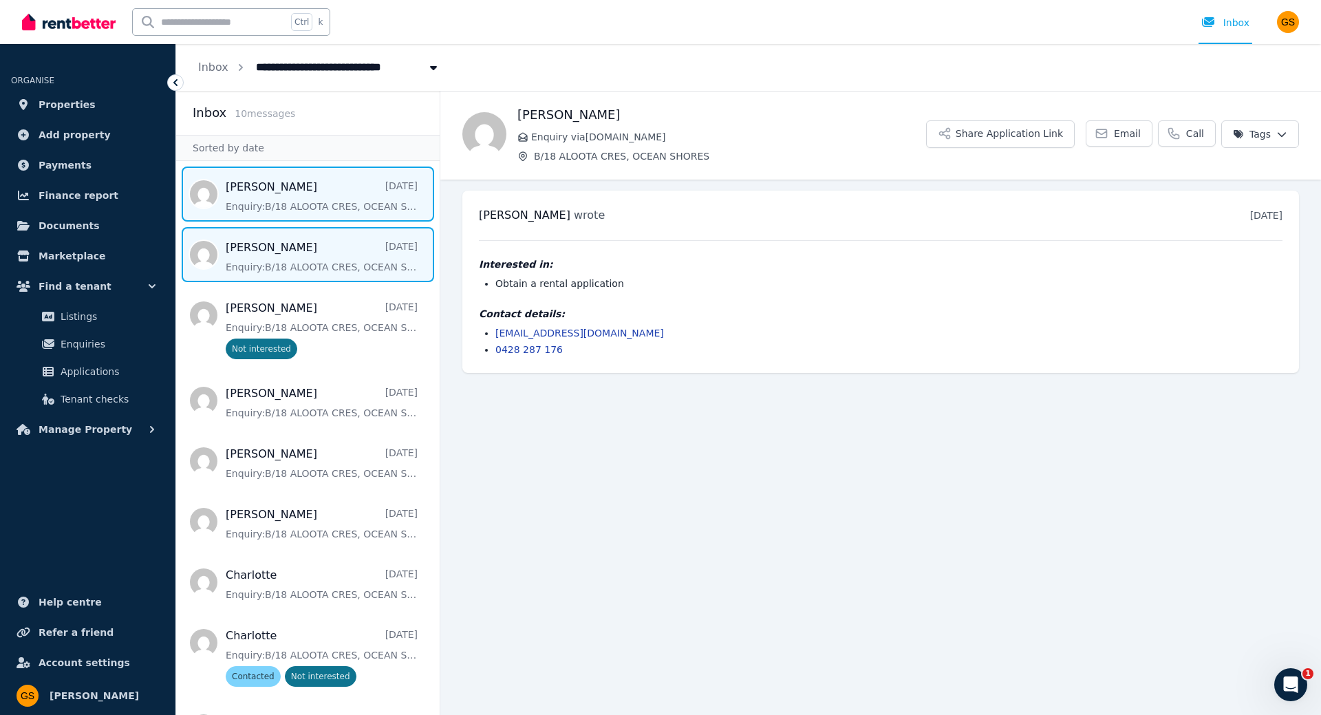
click at [341, 263] on span "Message list" at bounding box center [308, 254] width 264 height 55
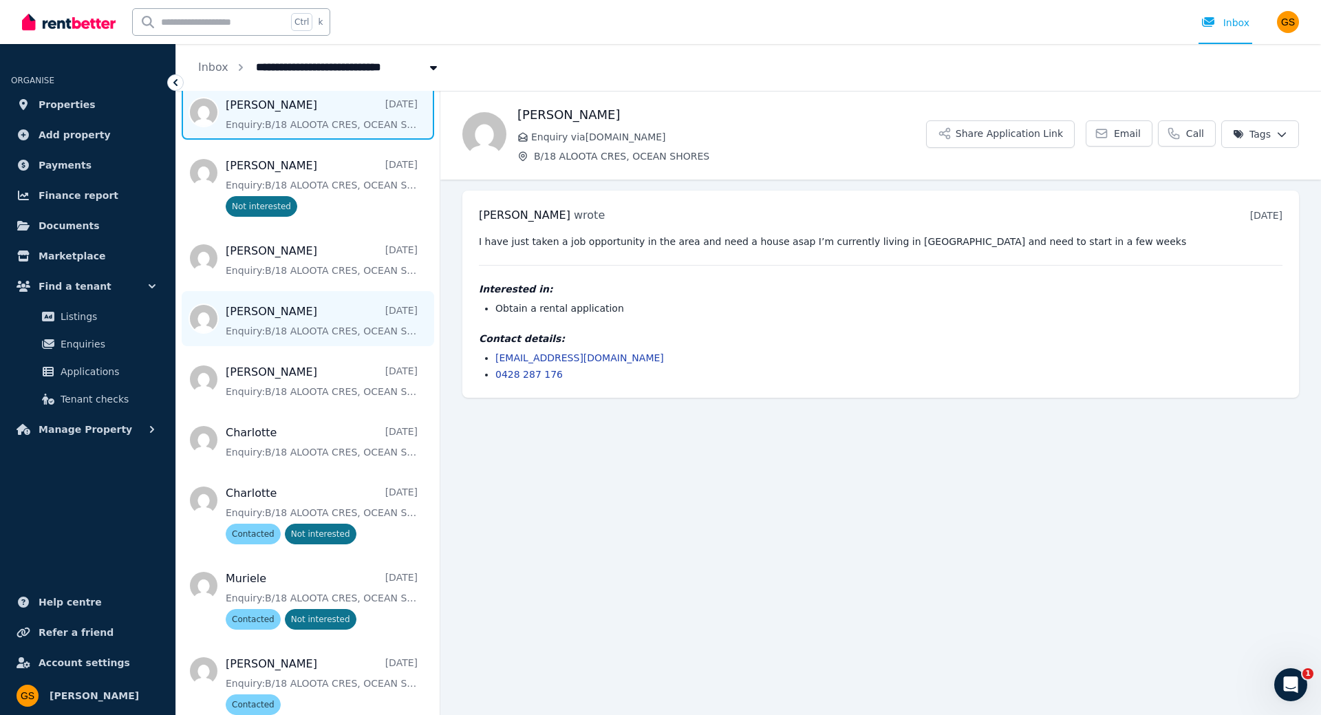
scroll to position [156, 0]
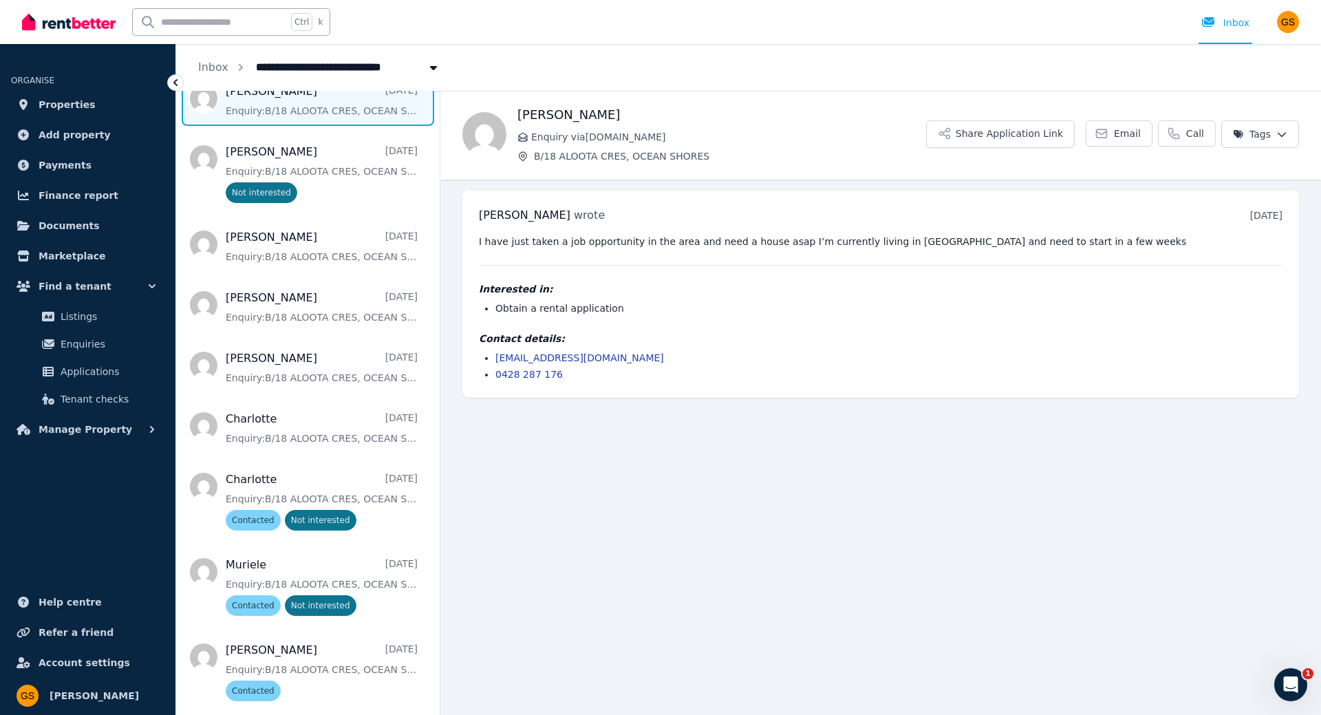
click at [64, 17] on img at bounding box center [69, 22] width 94 height 21
